Goal: Task Accomplishment & Management: Manage account settings

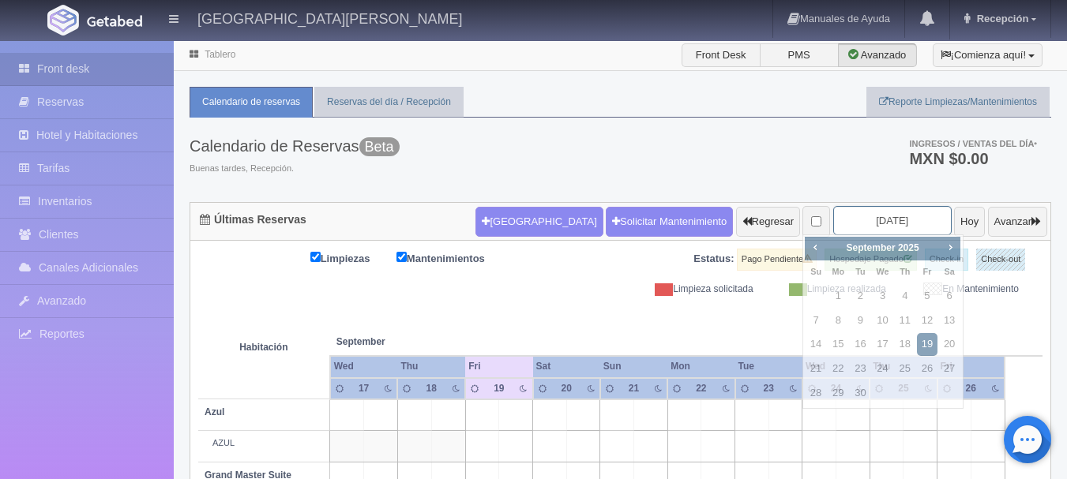
click at [897, 225] on input "[DATE]" at bounding box center [892, 220] width 118 height 29
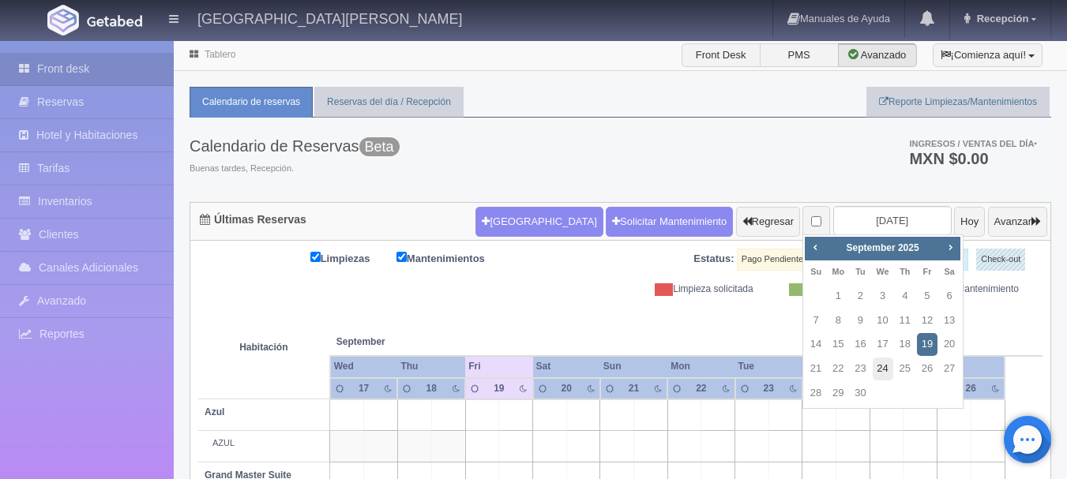
click at [883, 370] on link "24" at bounding box center [882, 369] width 21 height 23
type input "[DATE]"
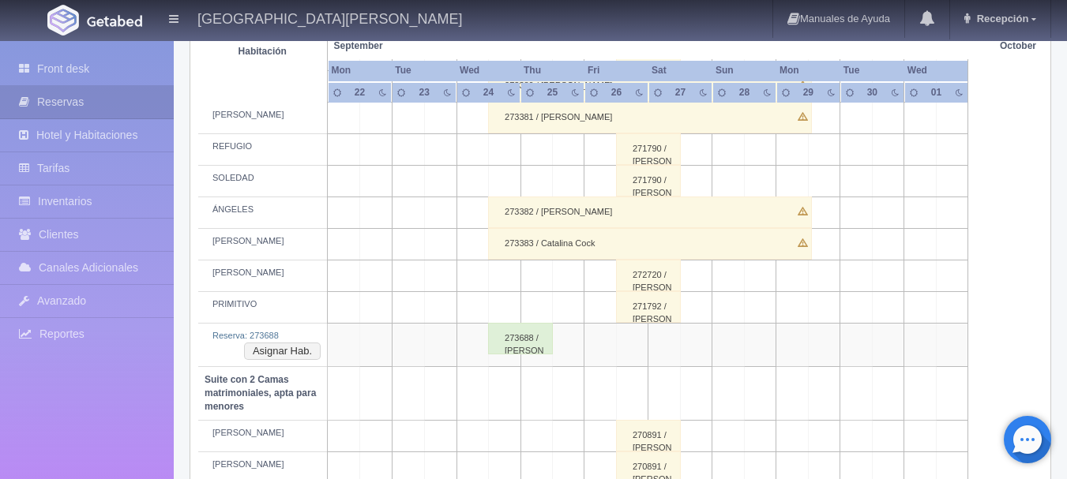
scroll to position [875, 0]
click at [293, 354] on button "Asignar Hab." at bounding box center [282, 350] width 77 height 17
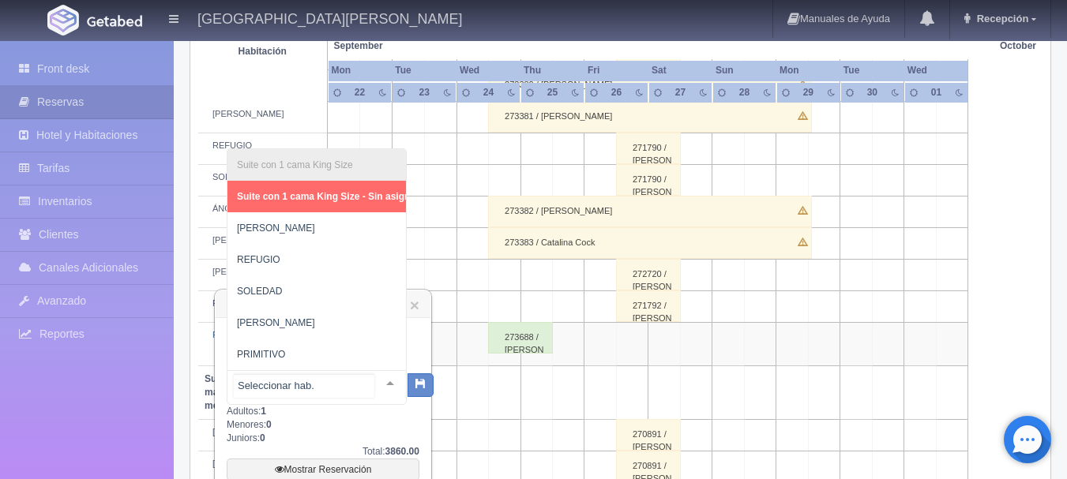
click at [377, 381] on div at bounding box center [390, 383] width 32 height 24
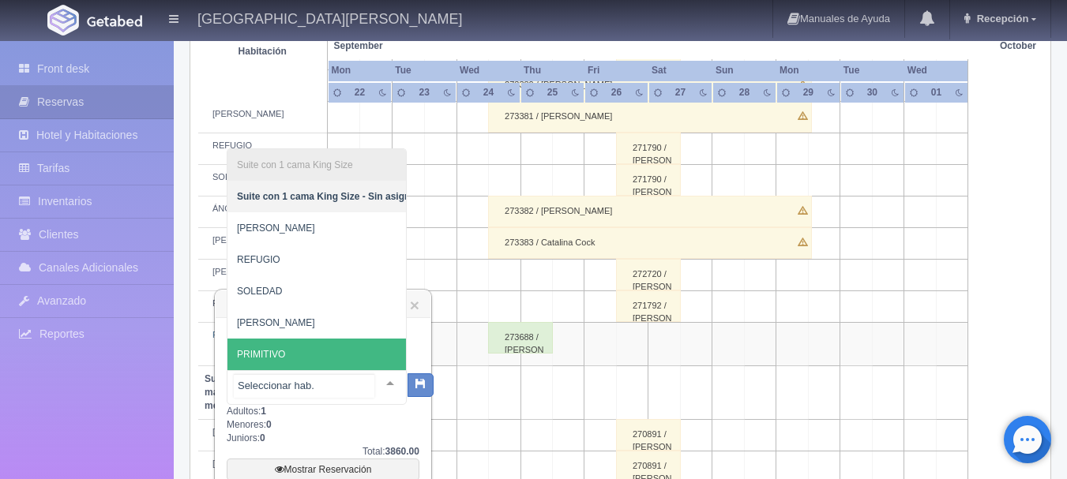
click at [321, 339] on span "PRIMITIVO" at bounding box center [327, 355] width 201 height 32
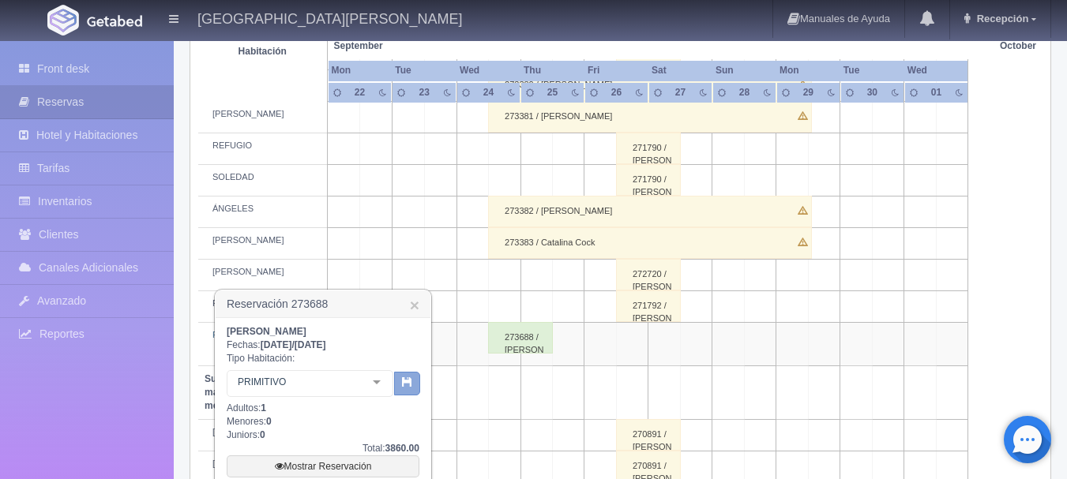
click at [408, 388] on button "button" at bounding box center [407, 384] width 26 height 24
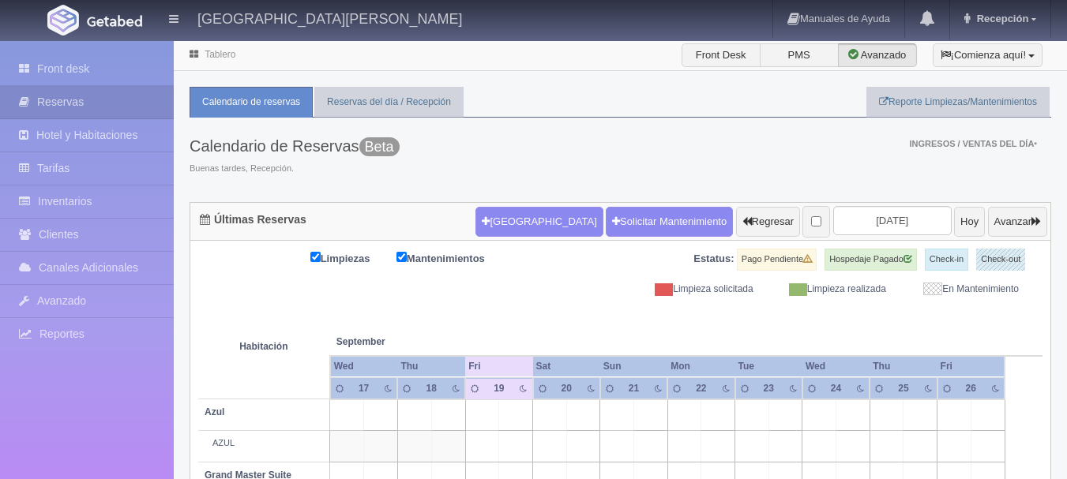
scroll to position [118, 0]
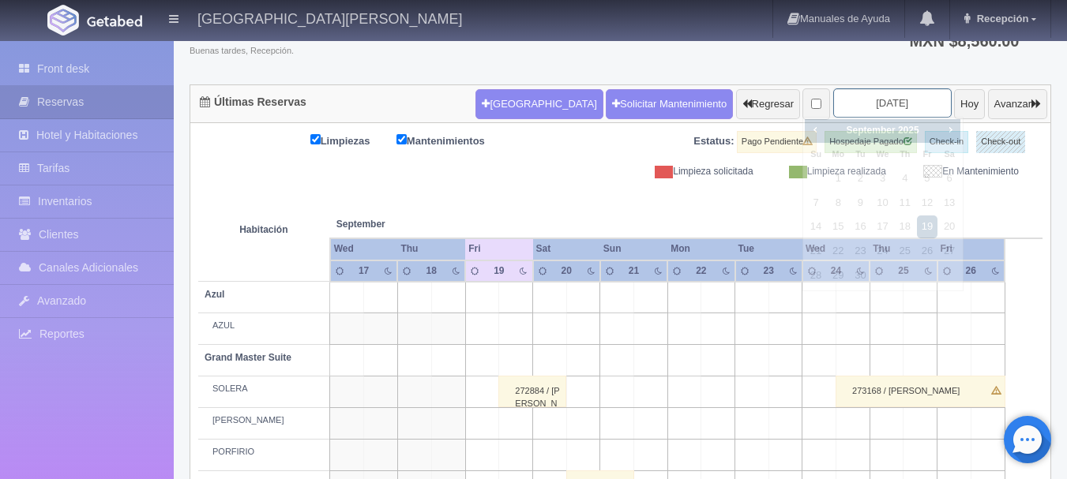
click at [898, 103] on input "[DATE]" at bounding box center [892, 102] width 118 height 29
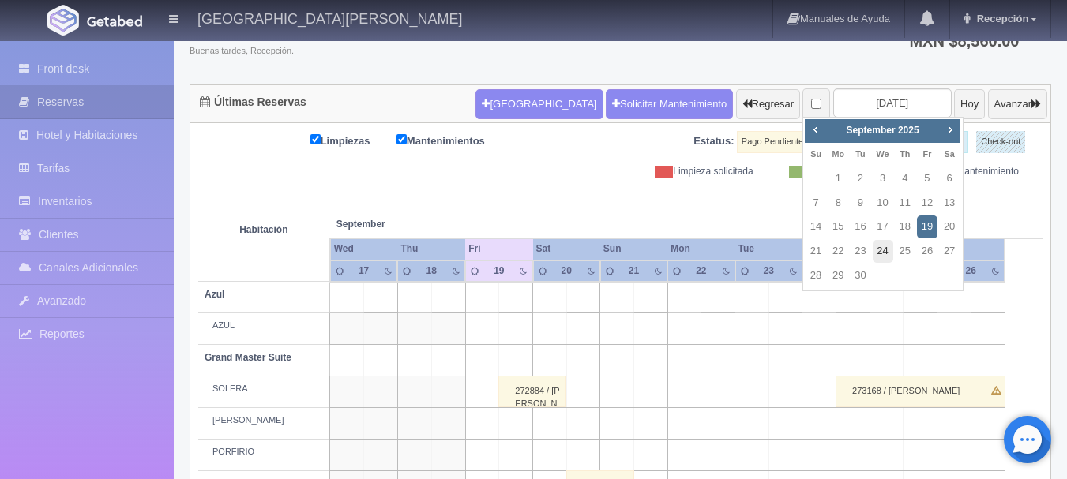
click at [889, 254] on link "24" at bounding box center [882, 251] width 21 height 23
type input "[DATE]"
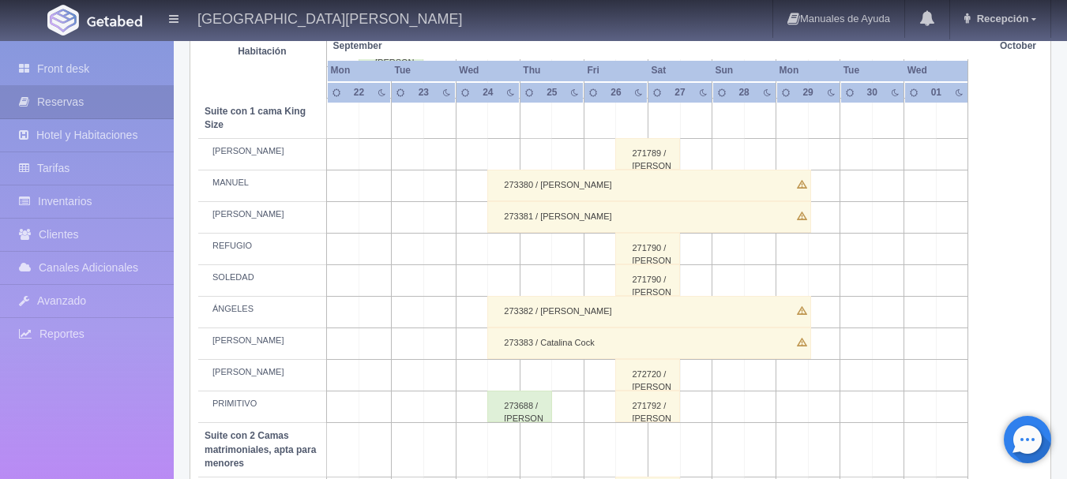
scroll to position [774, 0]
